Goal: Navigation & Orientation: Find specific page/section

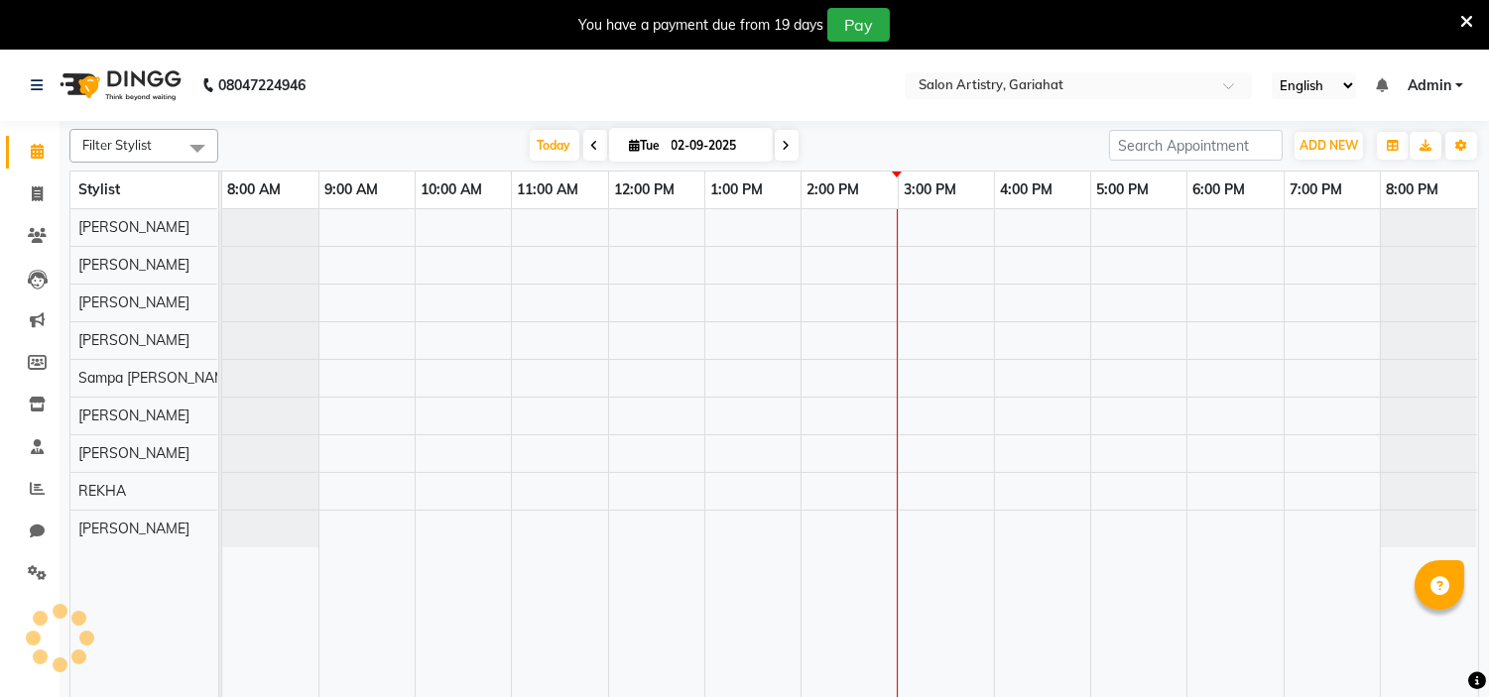
select select "en"
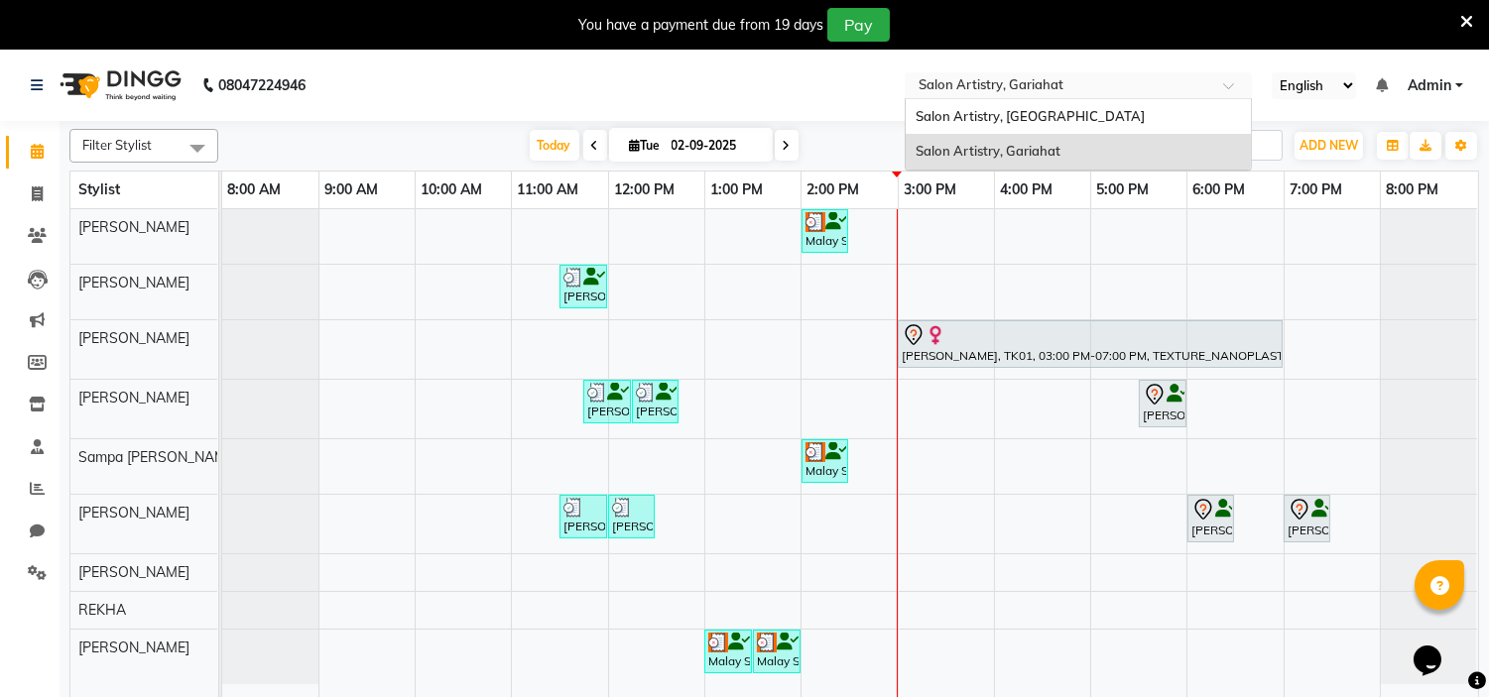
click at [992, 79] on input "text" at bounding box center [1059, 87] width 288 height 20
click at [994, 122] on span "Salon Artistry, Middleton Street" at bounding box center [1030, 116] width 229 height 16
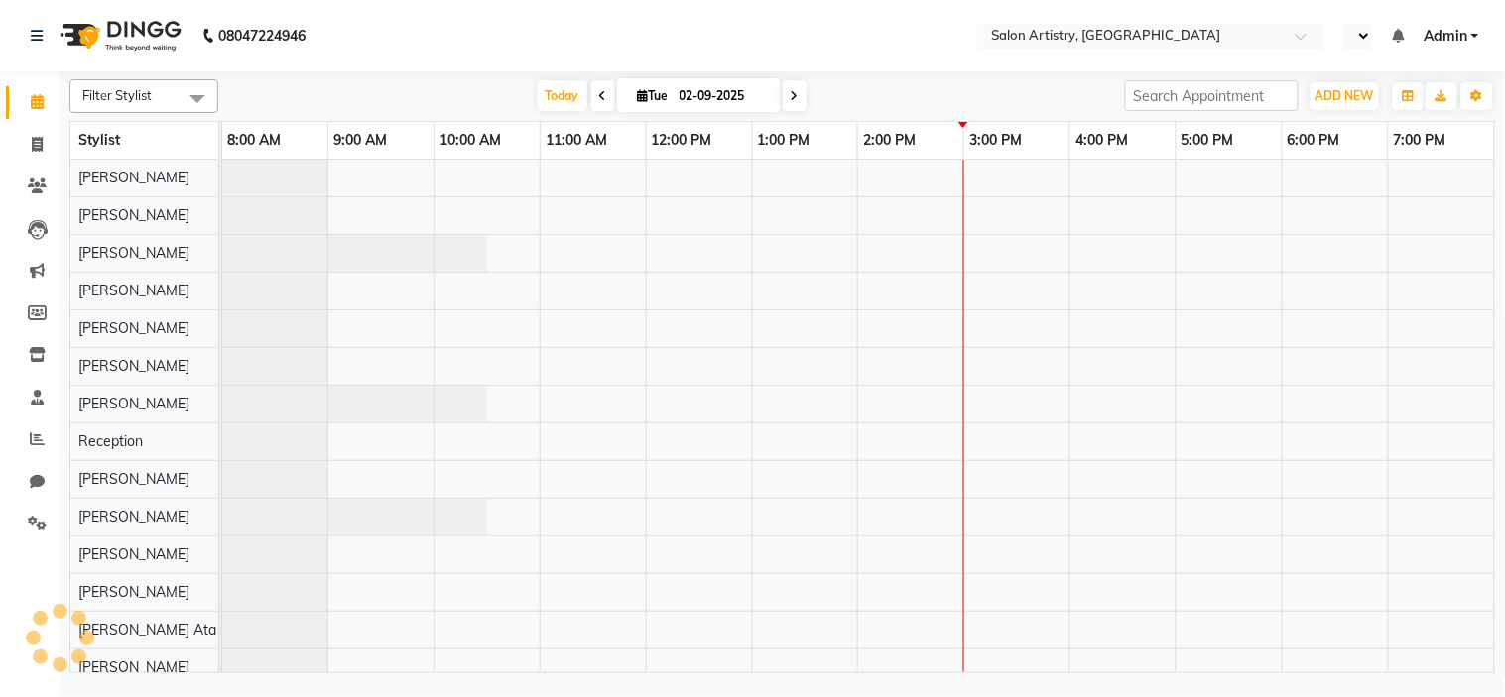
select select "en"
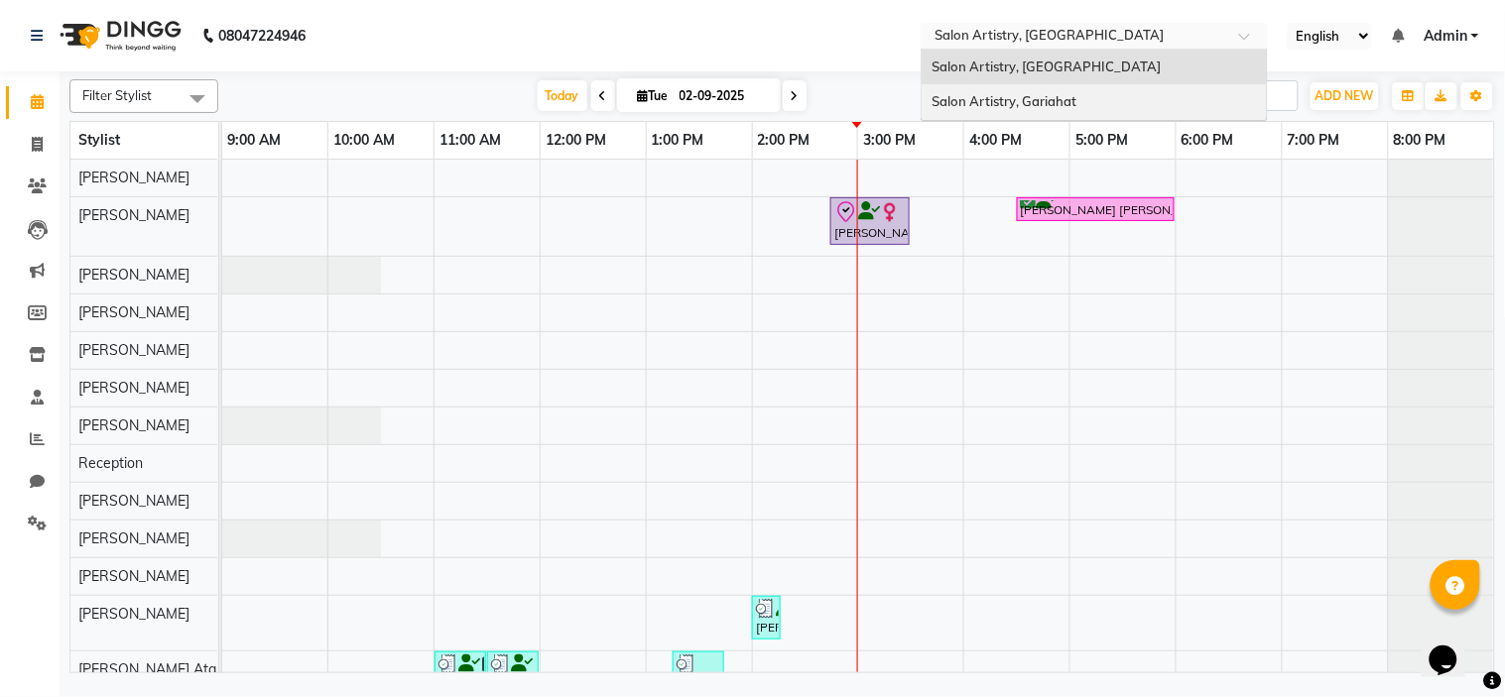
drag, startPoint x: 1040, startPoint y: 34, endPoint x: 1048, endPoint y: 102, distance: 68.9
click at [1048, 50] on ng-select "Select Location × Salon Artistry, Middleton Street Salon Artistry, Middleton St…" at bounding box center [1094, 36] width 347 height 27
click at [1048, 102] on span "Salon Artistry, Gariahat" at bounding box center [1004, 101] width 145 height 16
